Goal: Transaction & Acquisition: Purchase product/service

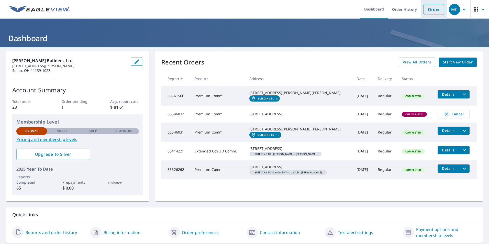
click at [428, 13] on link "Order" at bounding box center [434, 9] width 21 height 11
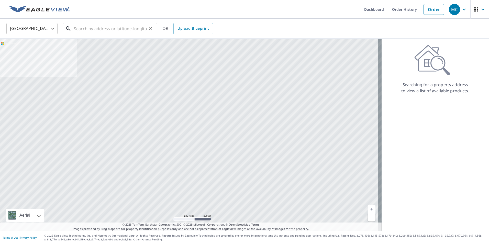
click at [137, 32] on input "text" at bounding box center [110, 28] width 73 height 14
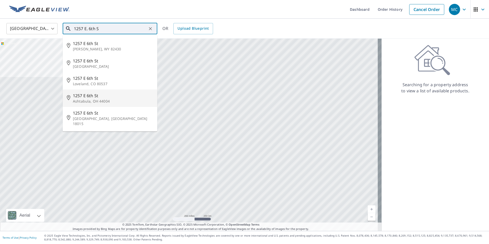
click at [82, 95] on span "1257 E 6th St" at bounding box center [113, 96] width 80 height 6
type input "[STREET_ADDRESS]"
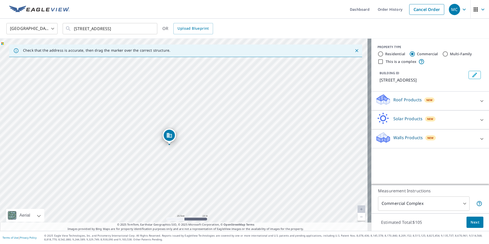
drag, startPoint x: 162, startPoint y: 100, endPoint x: 170, endPoint y: 137, distance: 37.8
click at [480, 101] on icon at bounding box center [481, 101] width 3 height 2
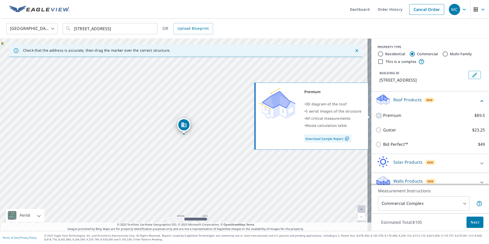
click at [376, 116] on input "Premium $89.5" at bounding box center [380, 116] width 8 height 6
checkbox input "true"
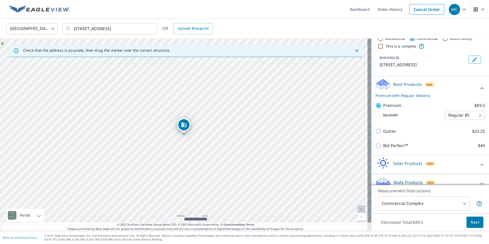
scroll to position [24, 0]
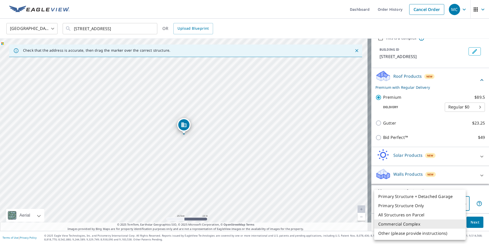
click at [460, 204] on body "MC MC Dashboard Order History Cancel Order MC United States [GEOGRAPHIC_DATA] ​…" at bounding box center [244, 122] width 489 height 244
click at [460, 204] on li "Primary Structure Only" at bounding box center [420, 205] width 92 height 9
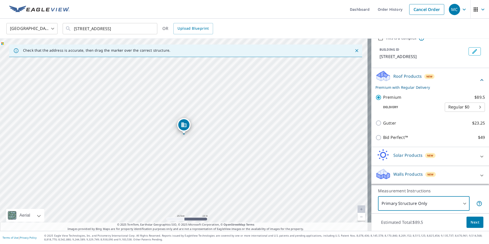
click at [460, 204] on body "MC MC Dashboard Order History Cancel Order MC United States [GEOGRAPHIC_DATA] ​…" at bounding box center [244, 122] width 489 height 244
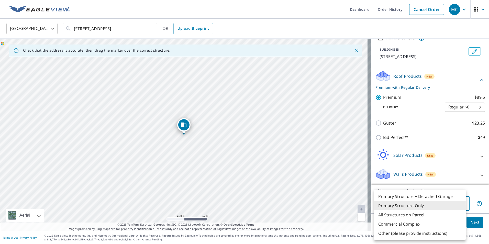
click at [452, 225] on li "Commercial Complex" at bounding box center [420, 223] width 92 height 9
type input "4"
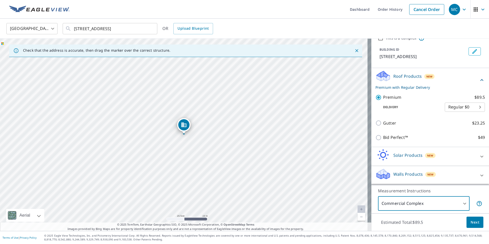
click at [467, 220] on button "Next" at bounding box center [475, 223] width 17 height 12
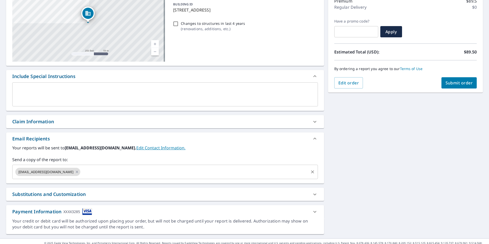
scroll to position [77, 0]
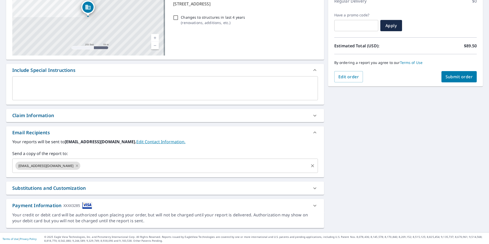
click at [76, 165] on icon at bounding box center [77, 165] width 2 height 2
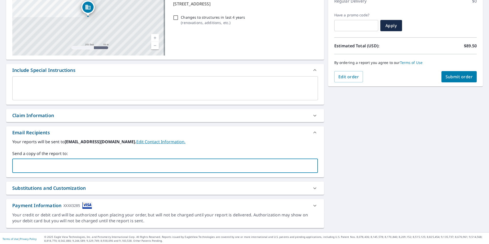
click at [61, 165] on input "text" at bounding box center [161, 166] width 293 height 10
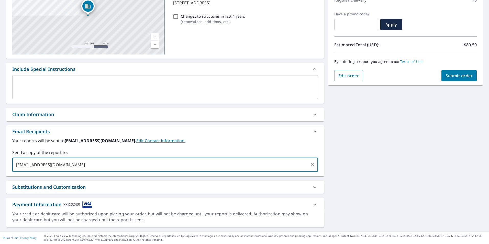
scroll to position [78, 0]
type input "[EMAIL_ADDRESS][DOMAIN_NAME]"
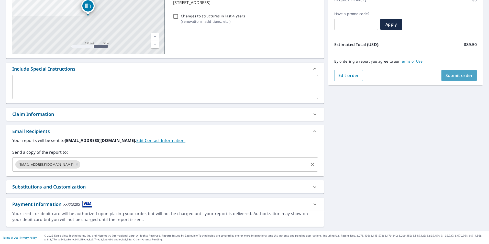
click at [465, 74] on span "Submit order" at bounding box center [459, 76] width 27 height 6
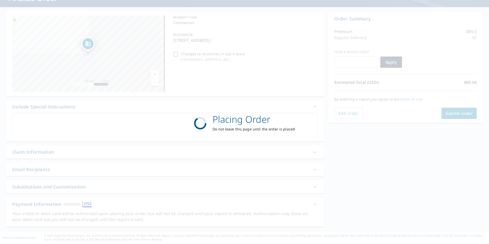
scroll to position [40, 0]
